Goal: Transaction & Acquisition: Purchase product/service

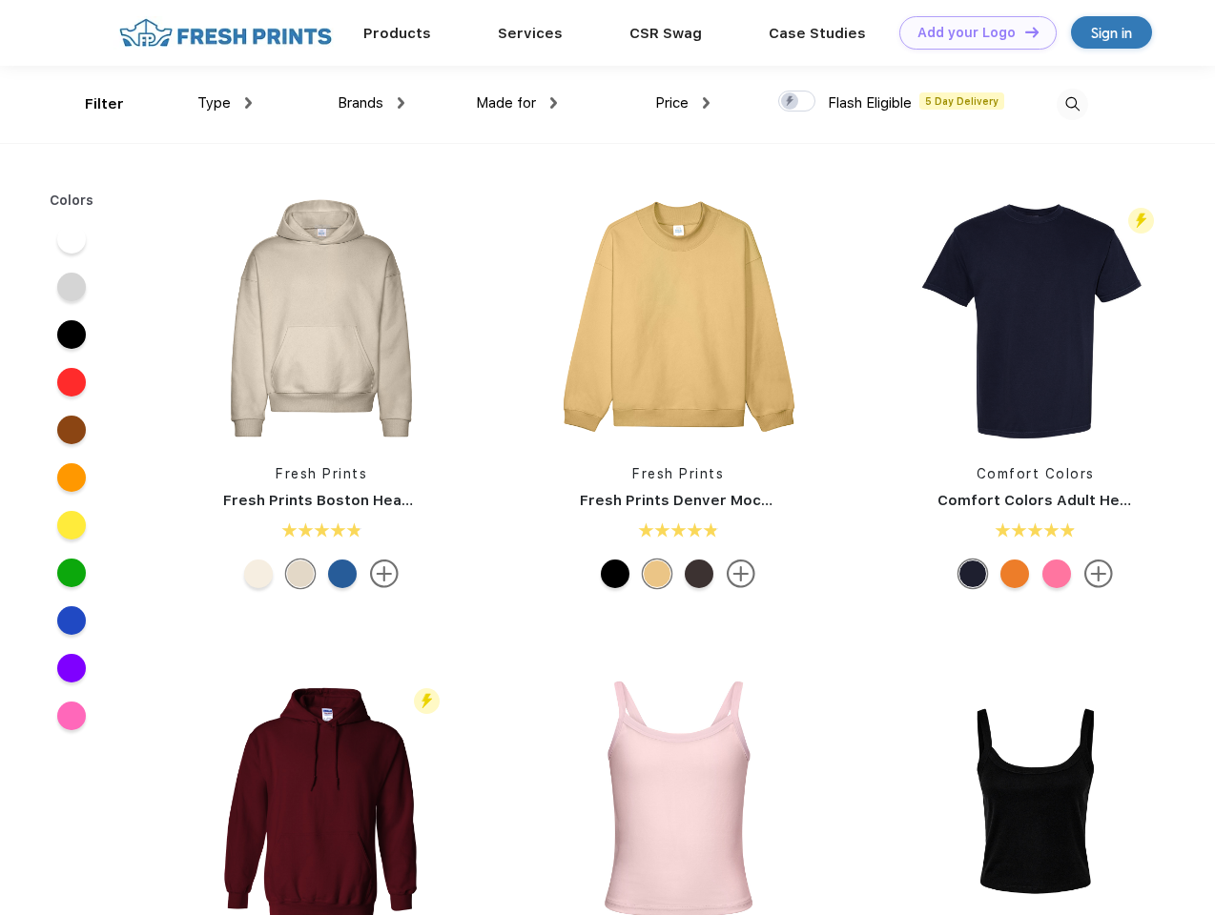
click at [971, 32] on link "Add your Logo Design Tool" at bounding box center [977, 32] width 157 height 33
click at [0, 0] on div "Design Tool" at bounding box center [0, 0] width 0 height 0
click at [1023, 31] on link "Add your Logo Design Tool" at bounding box center [977, 32] width 157 height 33
click at [92, 104] on div "Filter" at bounding box center [104, 104] width 39 height 22
click at [225, 103] on span "Type" at bounding box center [213, 102] width 33 height 17
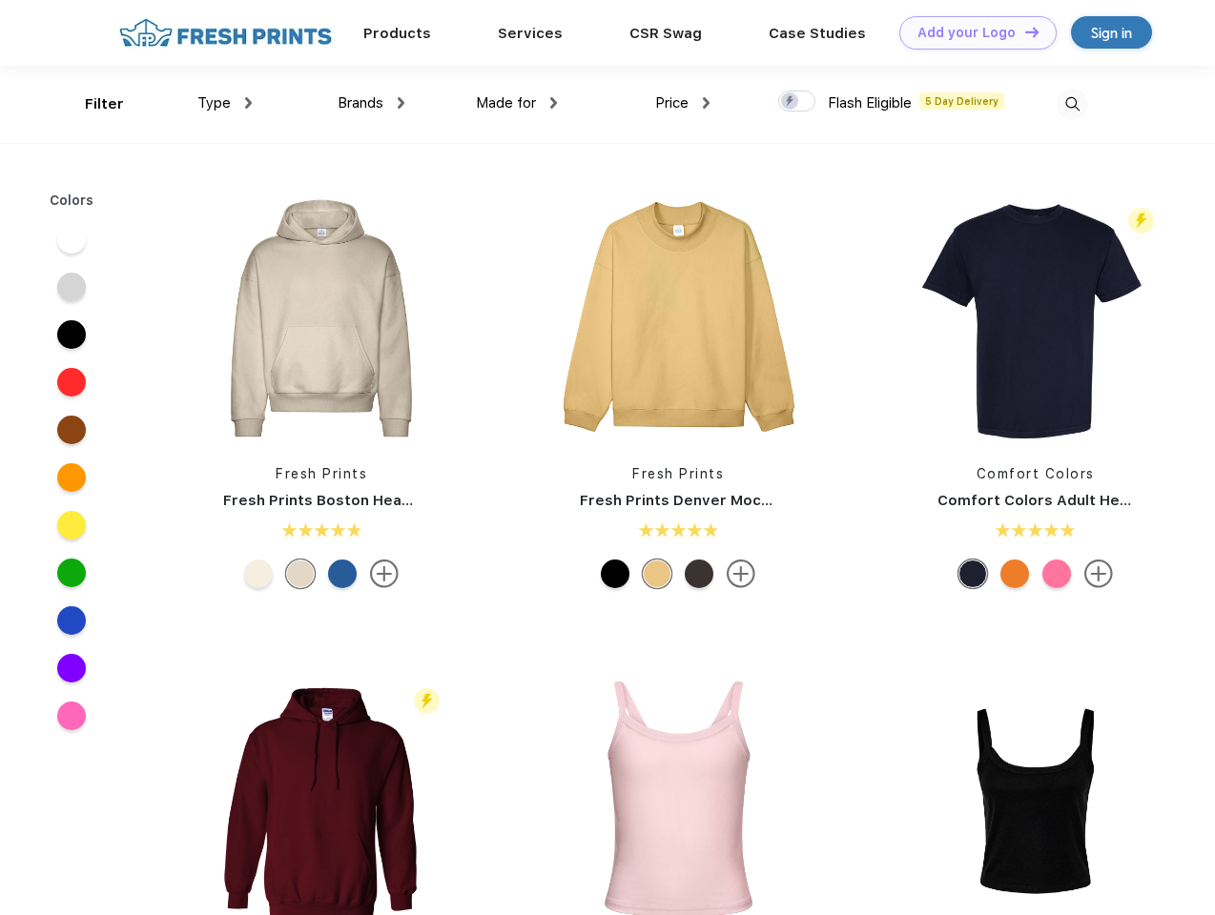
click at [371, 103] on span "Brands" at bounding box center [361, 102] width 46 height 17
click at [517, 103] on span "Made for" at bounding box center [506, 102] width 60 height 17
click at [683, 103] on span "Price" at bounding box center [671, 102] width 33 height 17
click at [797, 102] on div at bounding box center [796, 101] width 37 height 21
click at [790, 102] on input "checkbox" at bounding box center [784, 96] width 12 height 12
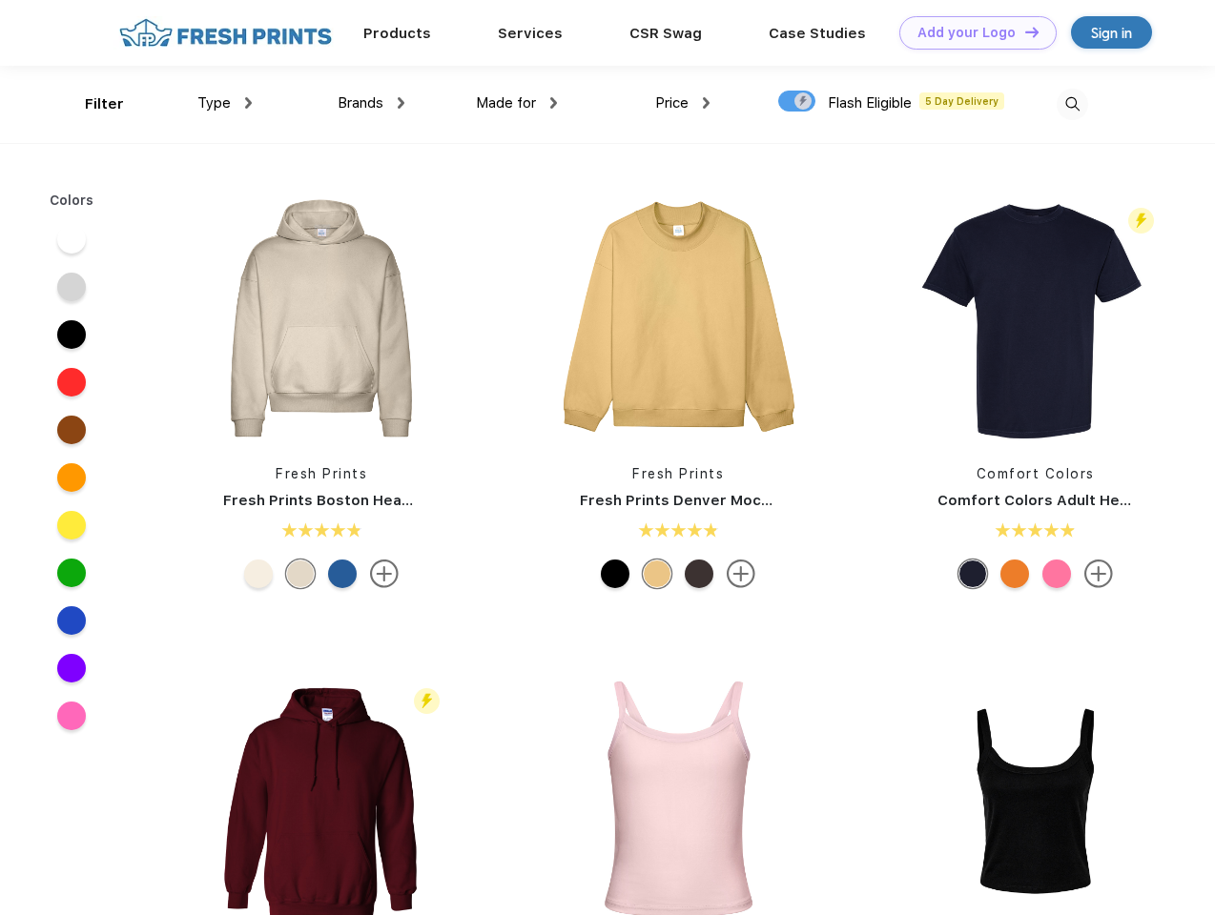
click at [1072, 104] on img at bounding box center [1071, 104] width 31 height 31
